Goal: Find specific page/section: Find specific page/section

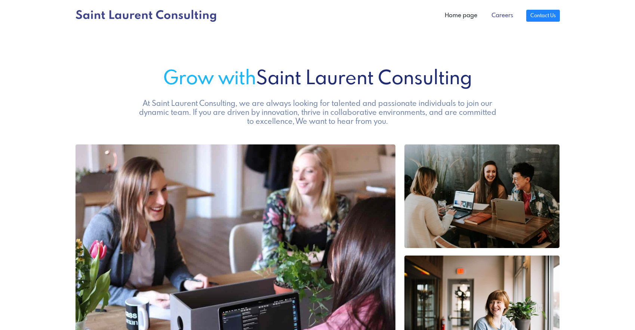
click at [504, 14] on link "Careers" at bounding box center [503, 15] width 36 height 15
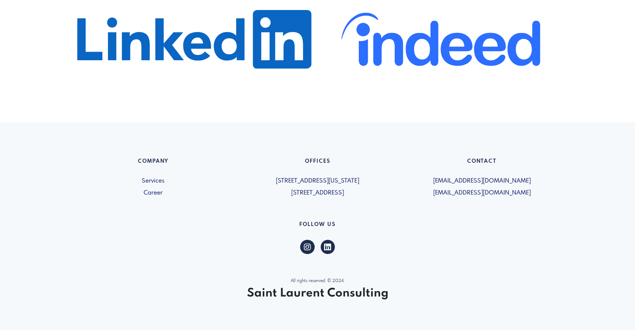
scroll to position [492, 0]
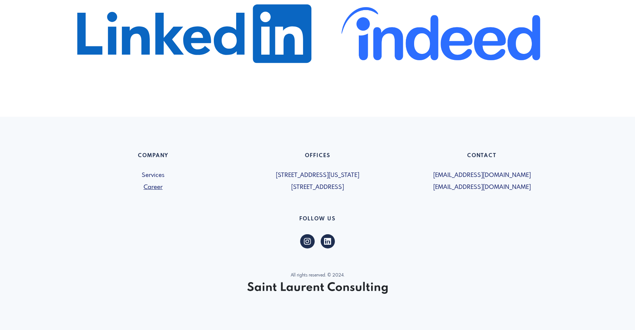
click at [151, 188] on link "Career" at bounding box center [154, 187] width 156 height 9
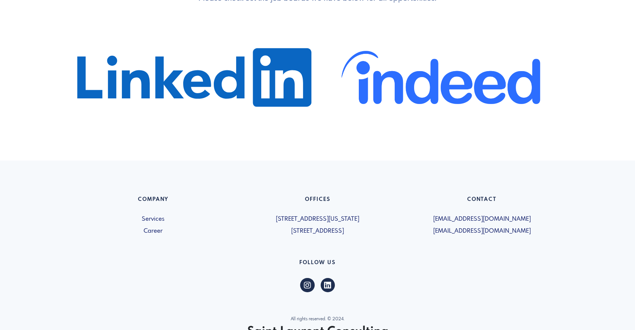
scroll to position [342, 0]
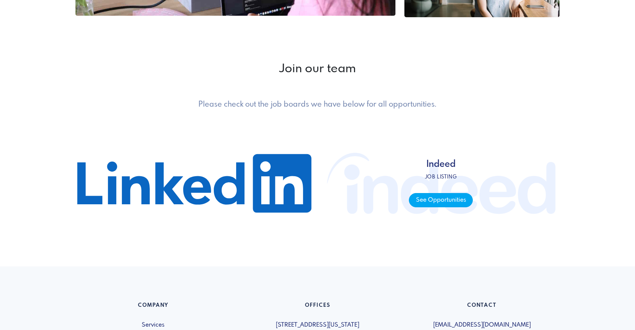
click at [447, 203] on span "See Opportunities" at bounding box center [441, 200] width 64 height 15
